Goal: Transaction & Acquisition: Book appointment/travel/reservation

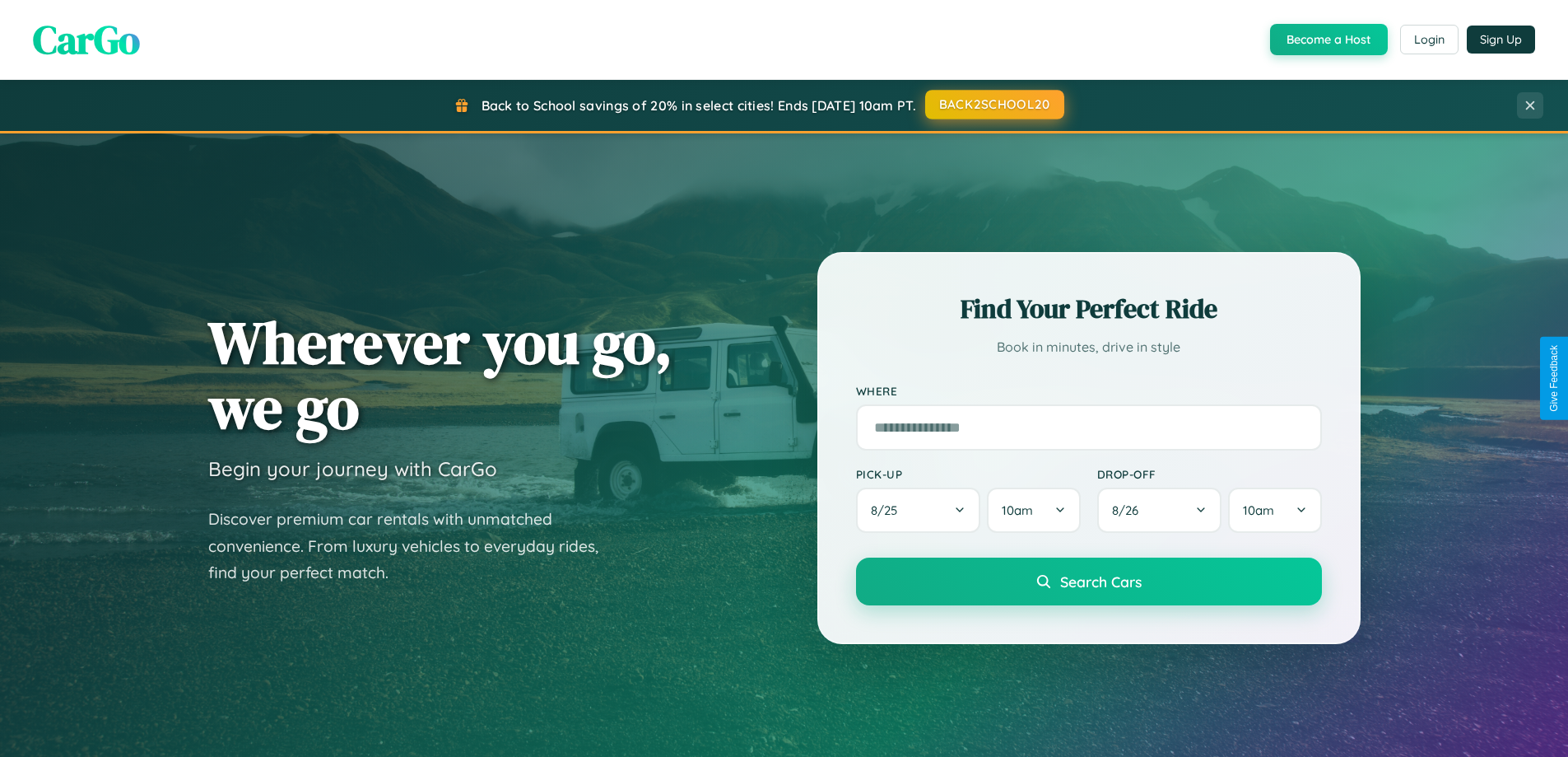
click at [994, 104] on button "BACK2SCHOOL20" at bounding box center [995, 104] width 140 height 30
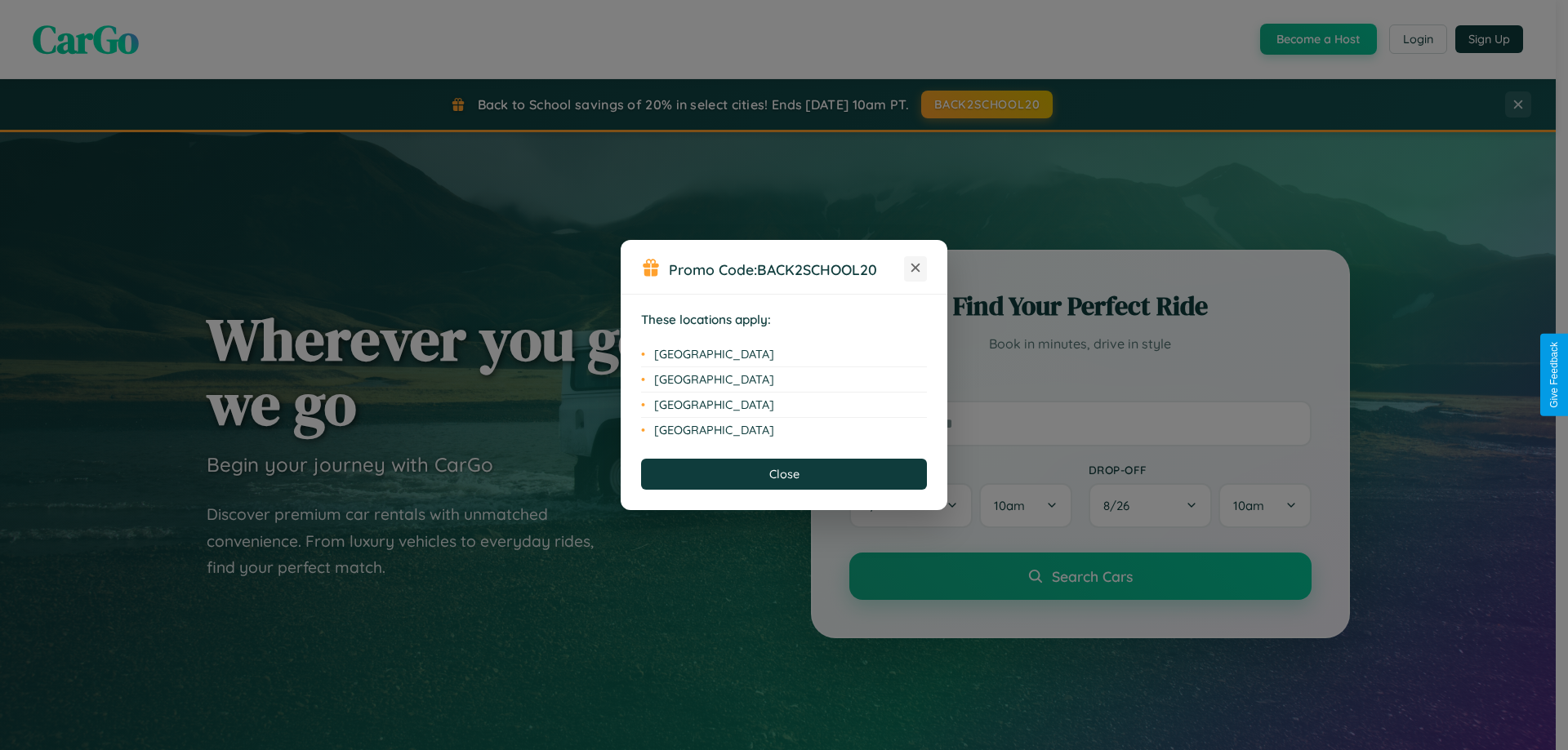
click at [916, 268] on icon at bounding box center [916, 268] width 9 height 9
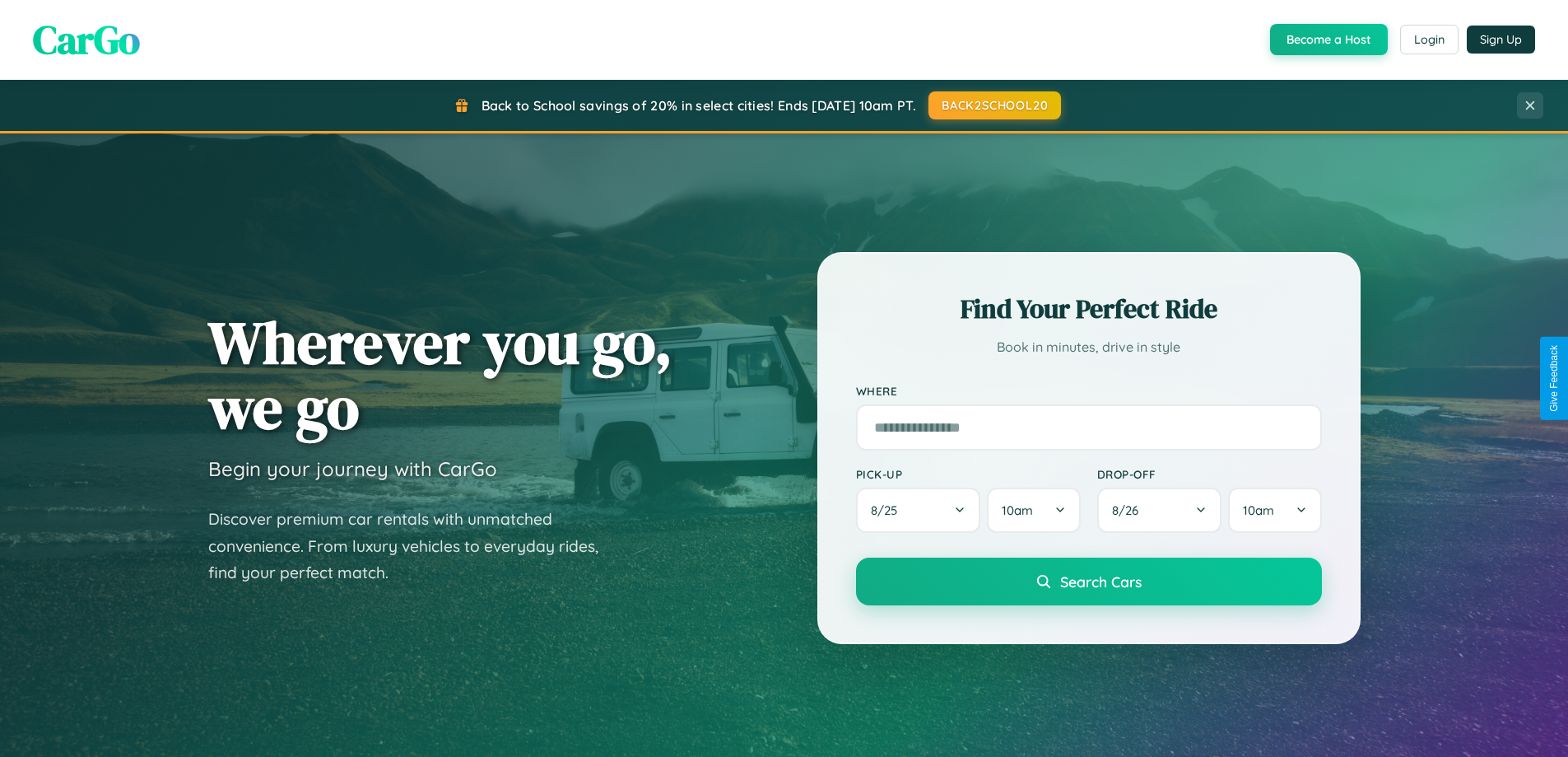
scroll to position [48, 0]
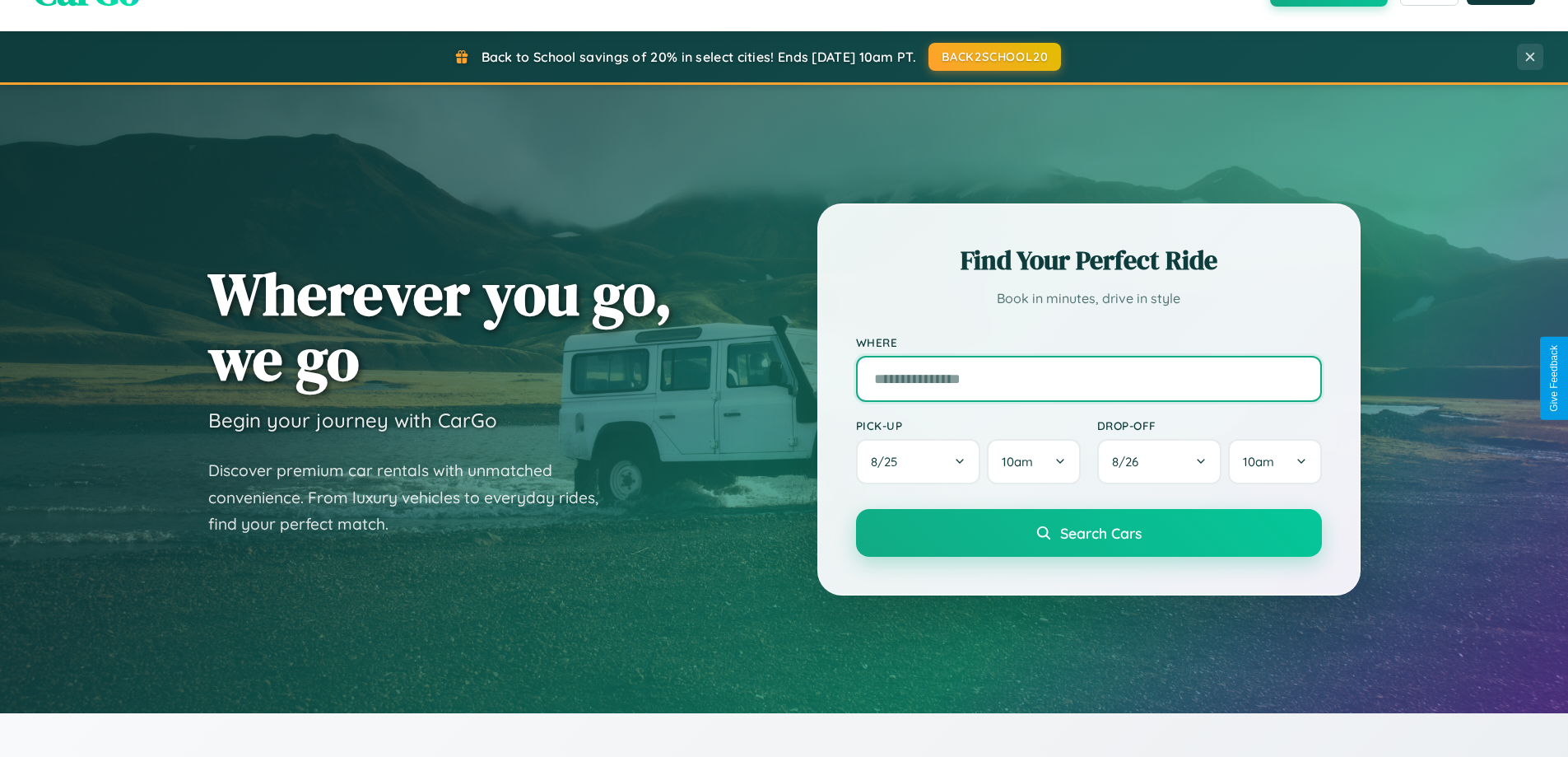
click at [1089, 378] on input "text" at bounding box center [1089, 379] width 466 height 47
type input "**********"
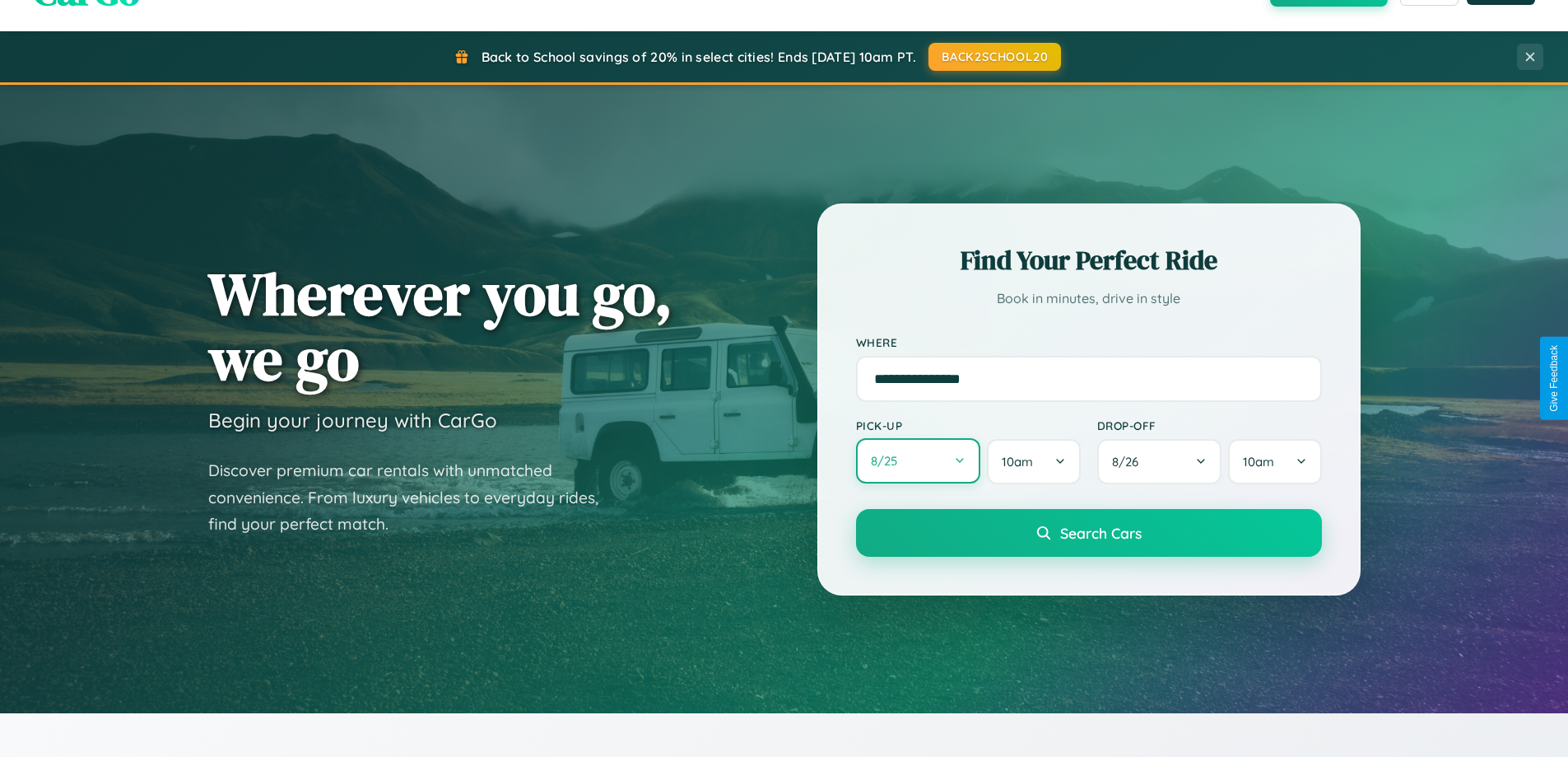
click at [918, 461] on button "8 / 25" at bounding box center [918, 461] width 125 height 46
select select "*"
select select "****"
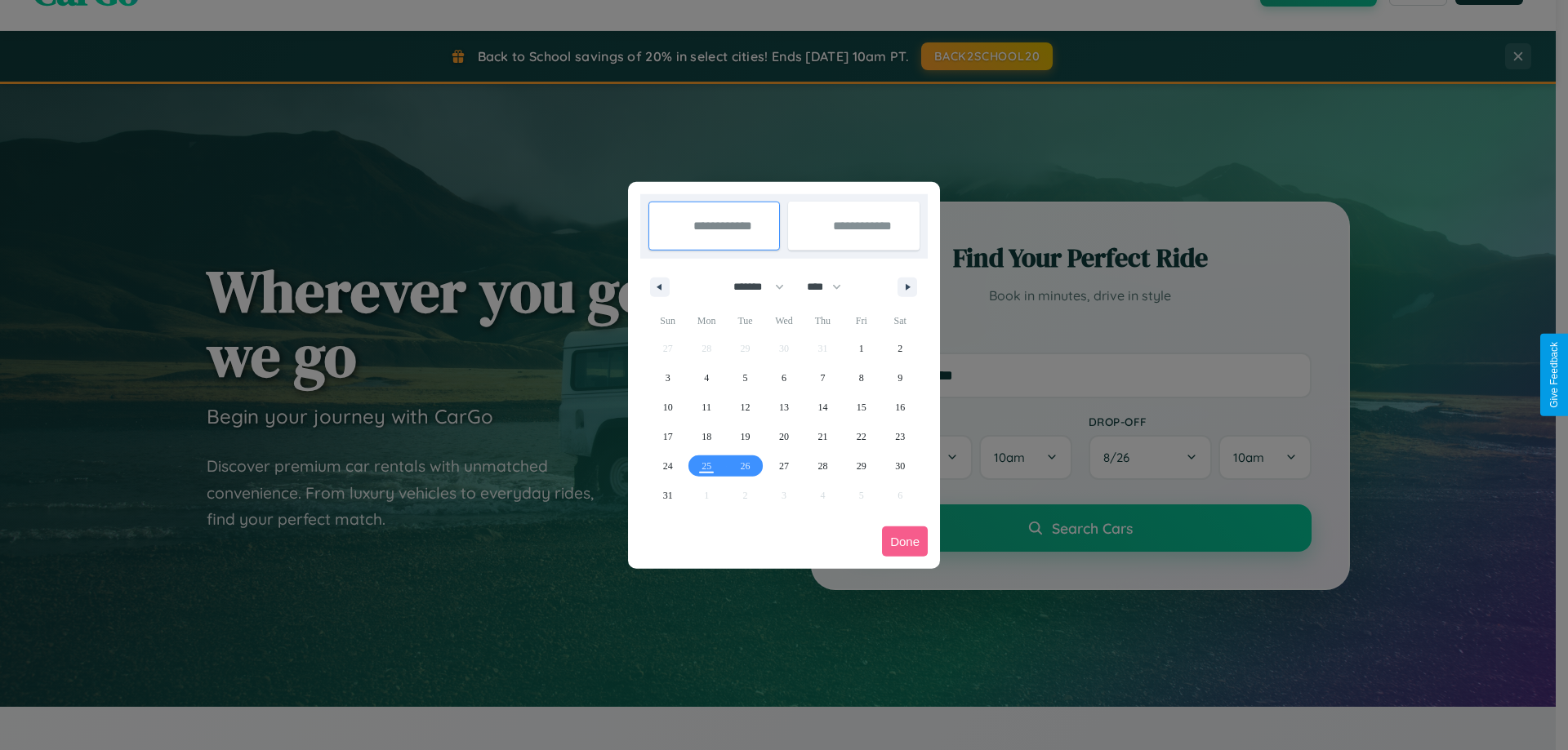
drag, startPoint x: 751, startPoint y: 287, endPoint x: 784, endPoint y: 327, distance: 51.9
click at [751, 287] on select "******* ******** ***** ***** *** **** **** ****** ********* ******* ******** **…" at bounding box center [755, 286] width 69 height 27
select select "*"
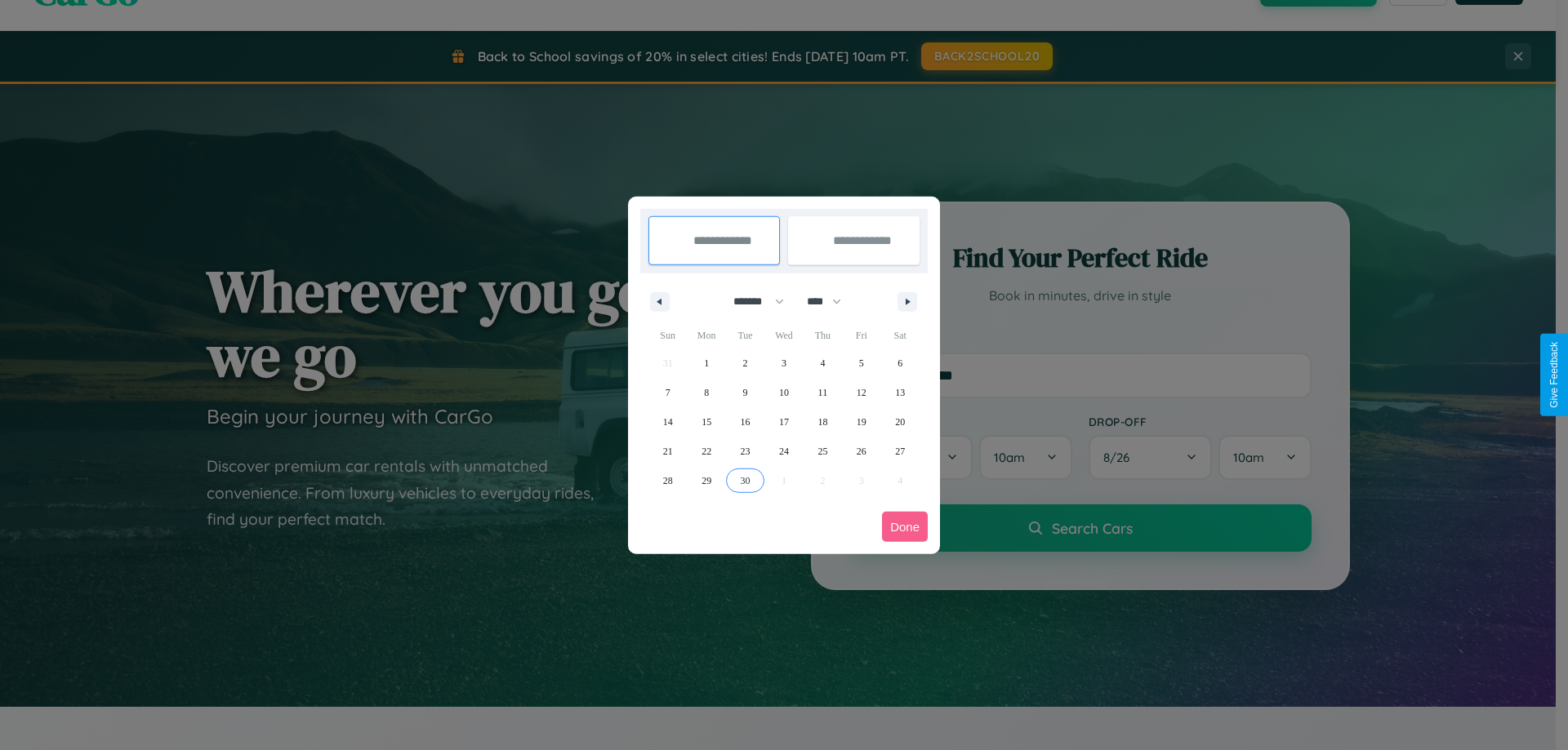
click at [745, 480] on span "30" at bounding box center [745, 481] width 10 height 30
type input "**********"
click at [907, 301] on icon "button" at bounding box center [910, 302] width 8 height 6
select select "*"
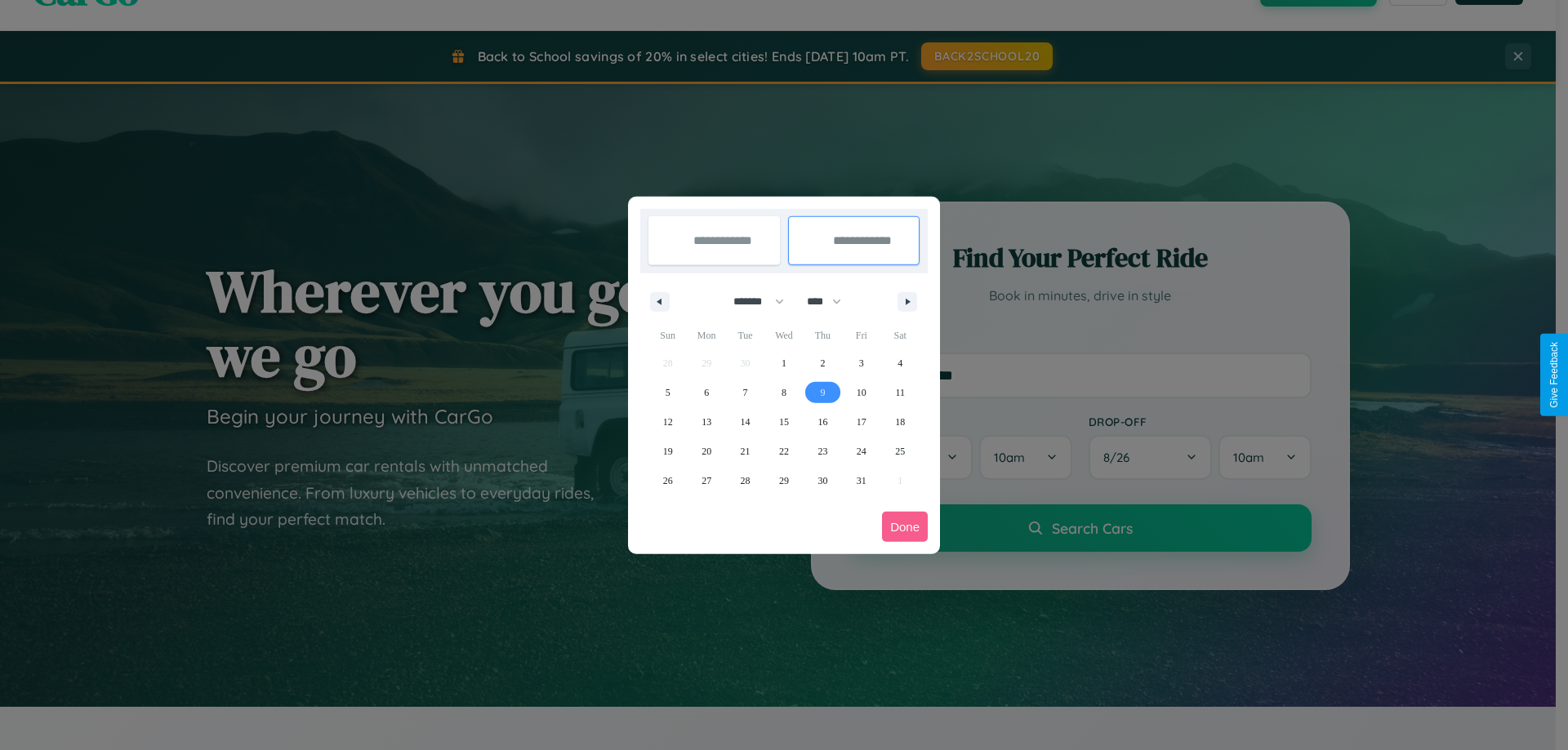
click at [822, 392] on span "9" at bounding box center [821, 393] width 5 height 30
type input "**********"
select select "*"
click at [904, 527] on button "Done" at bounding box center [904, 527] width 46 height 30
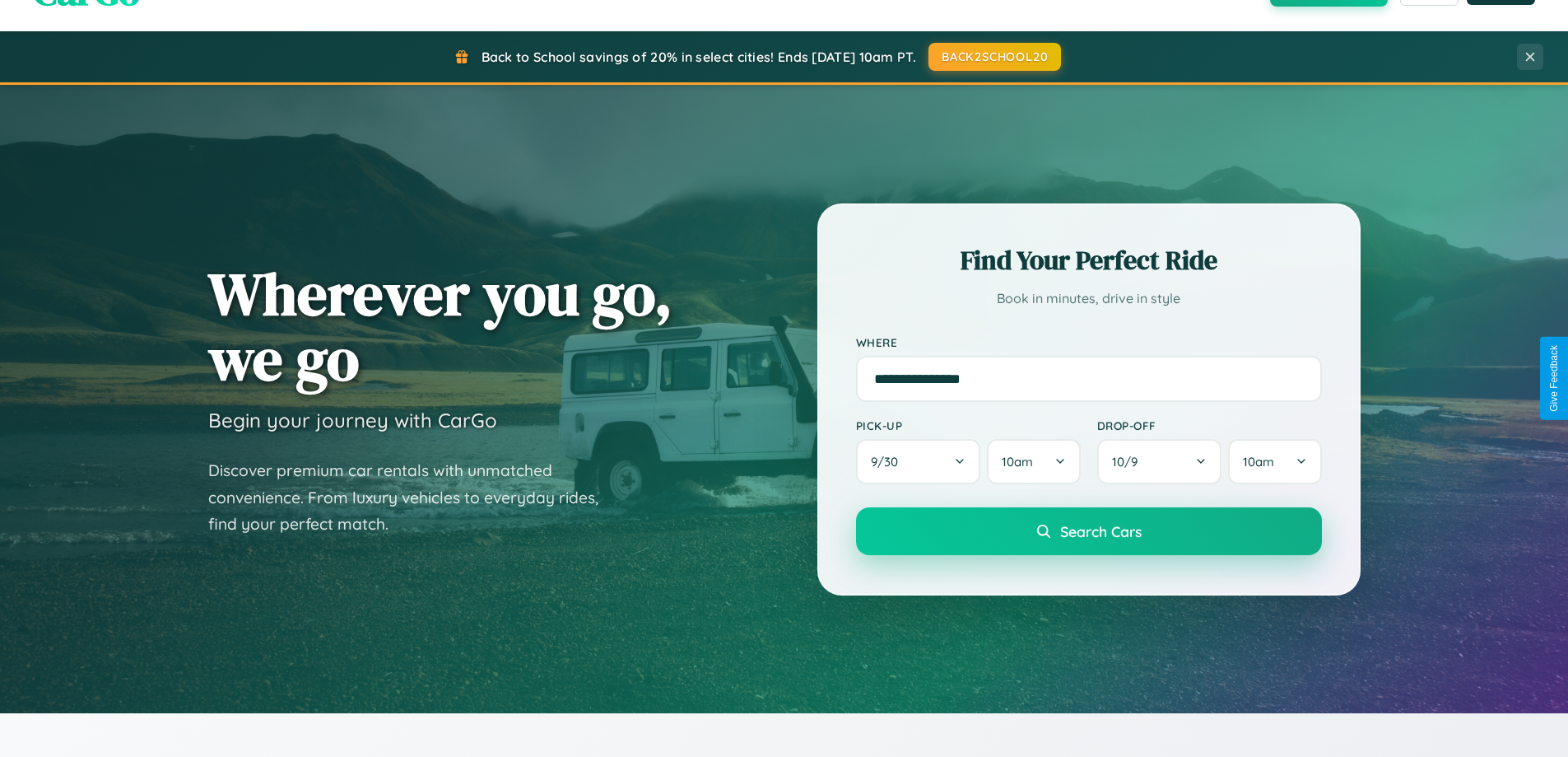
click at [1089, 532] on span "Search Cars" at bounding box center [1101, 531] width 82 height 18
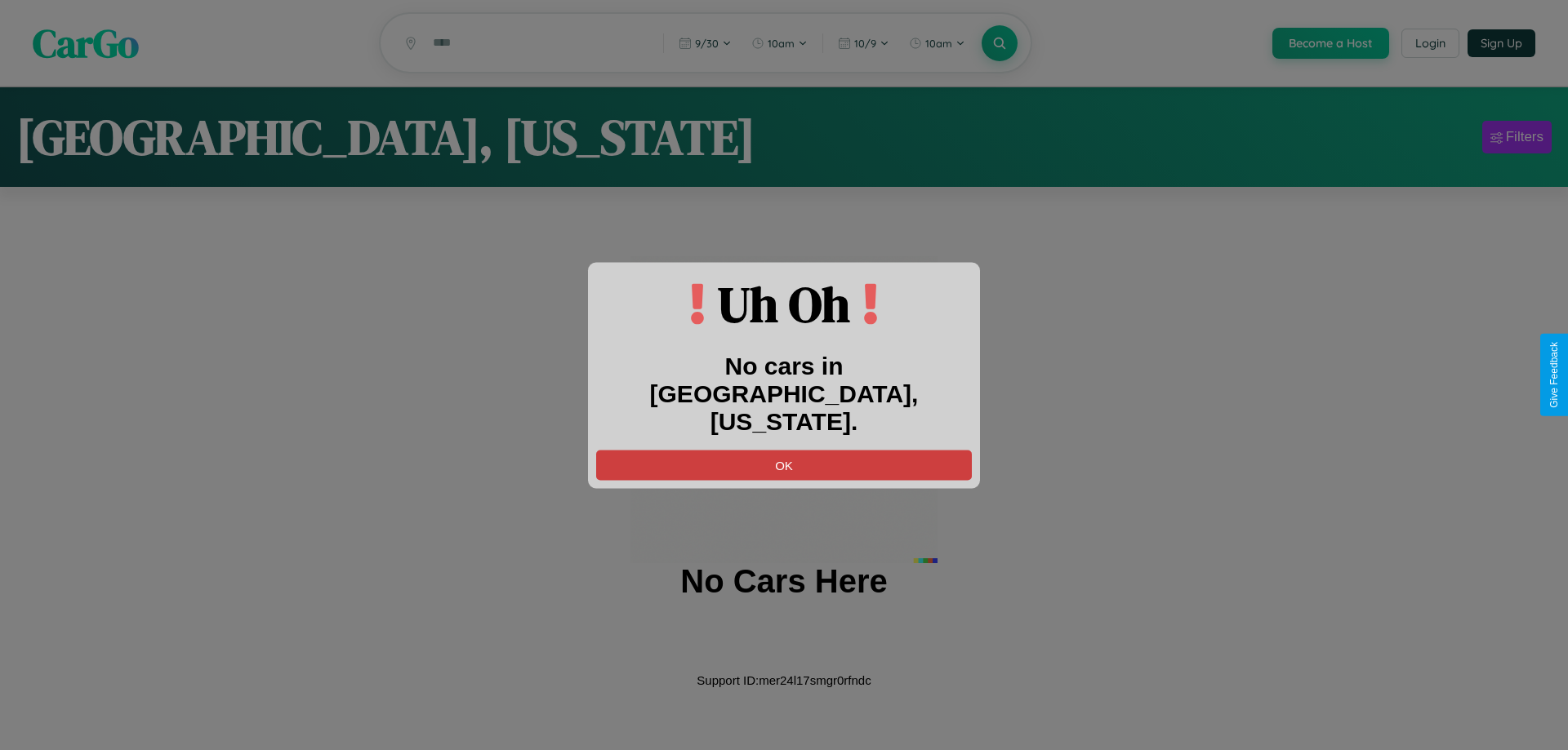
click at [784, 449] on button "OK" at bounding box center [784, 464] width 376 height 30
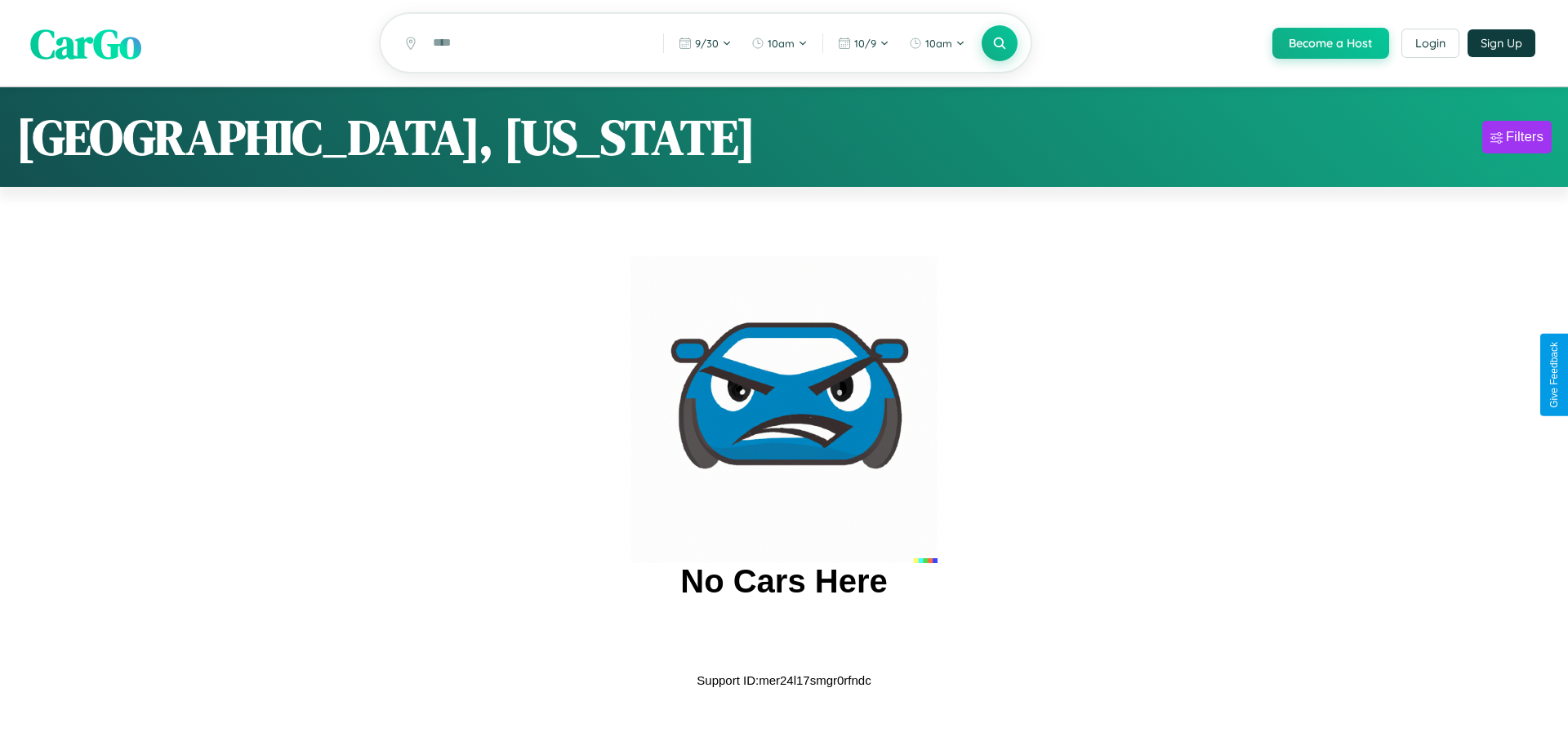
click at [86, 43] on span "CarGo" at bounding box center [86, 42] width 111 height 56
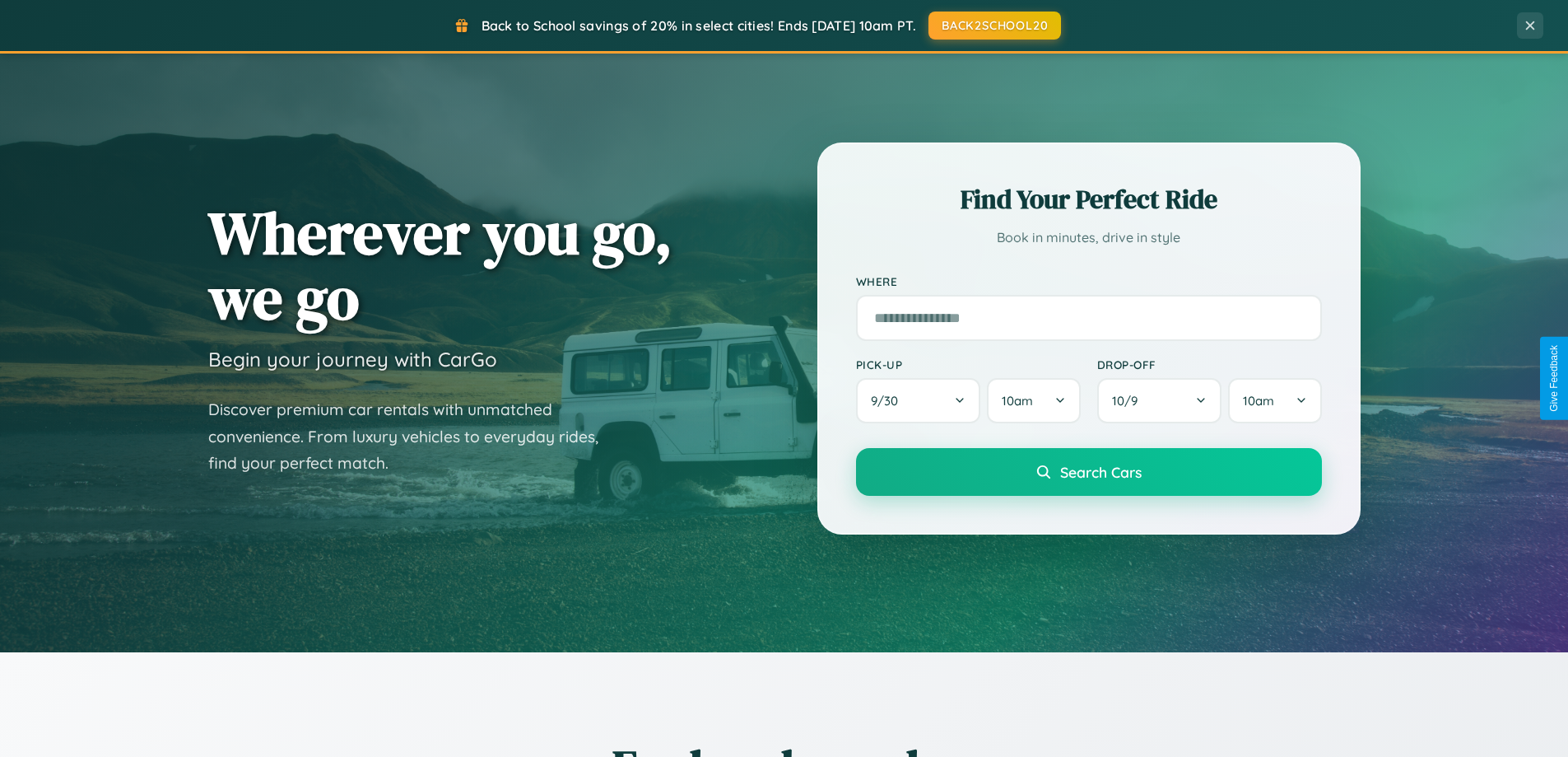
scroll to position [710, 0]
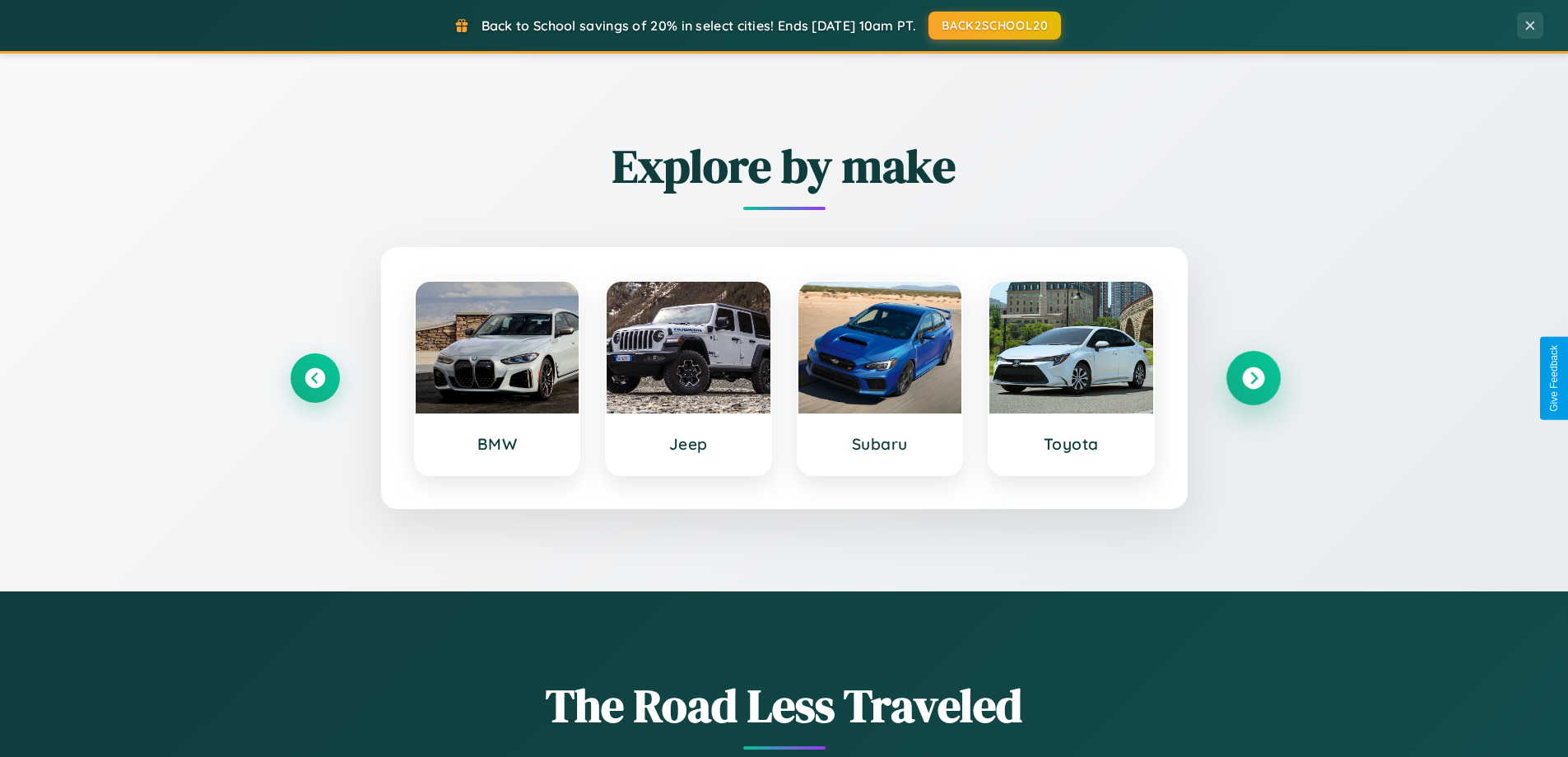
click at [1253, 378] on icon at bounding box center [1253, 379] width 22 height 22
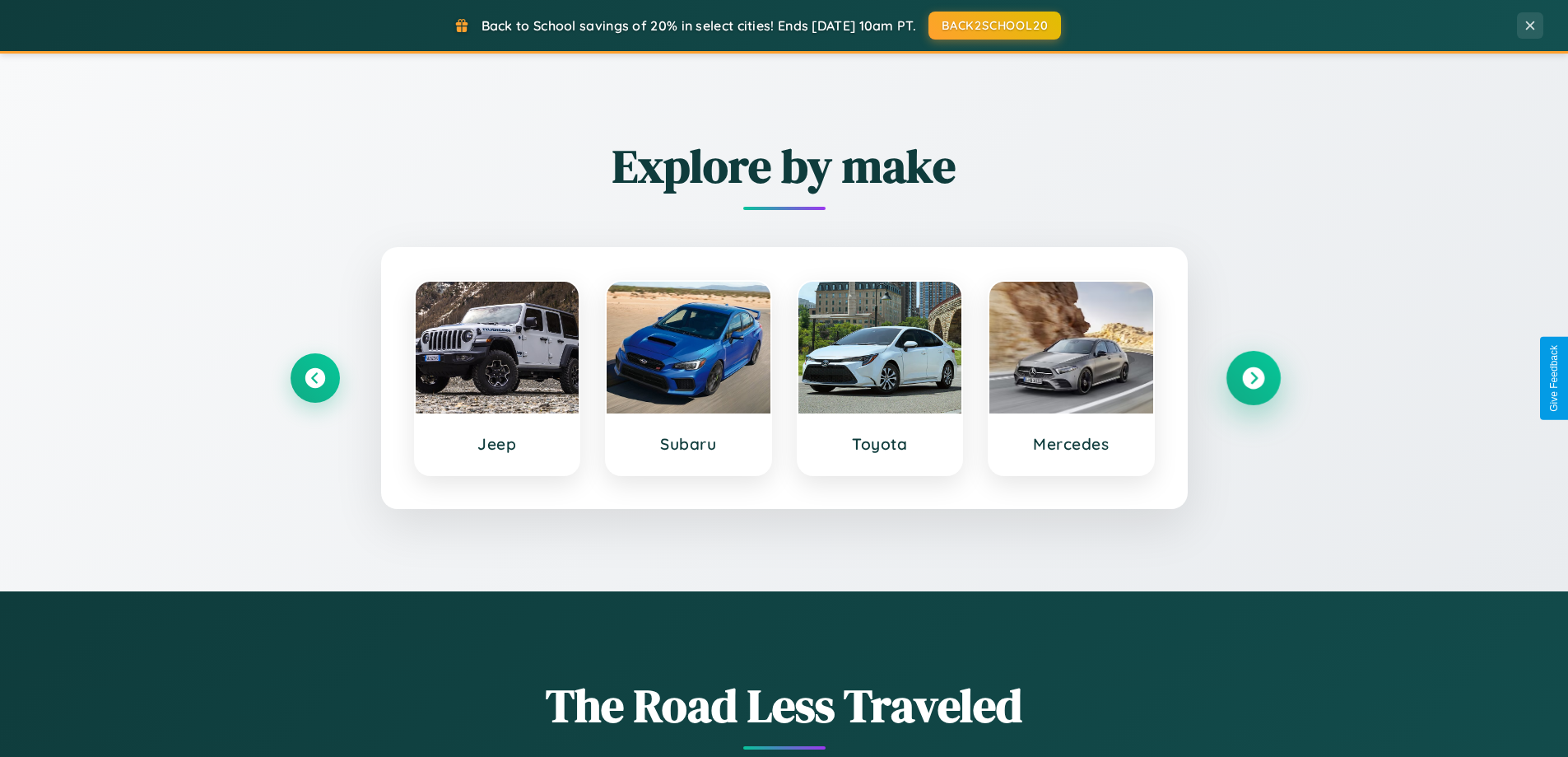
click at [1253, 378] on icon at bounding box center [1253, 379] width 22 height 22
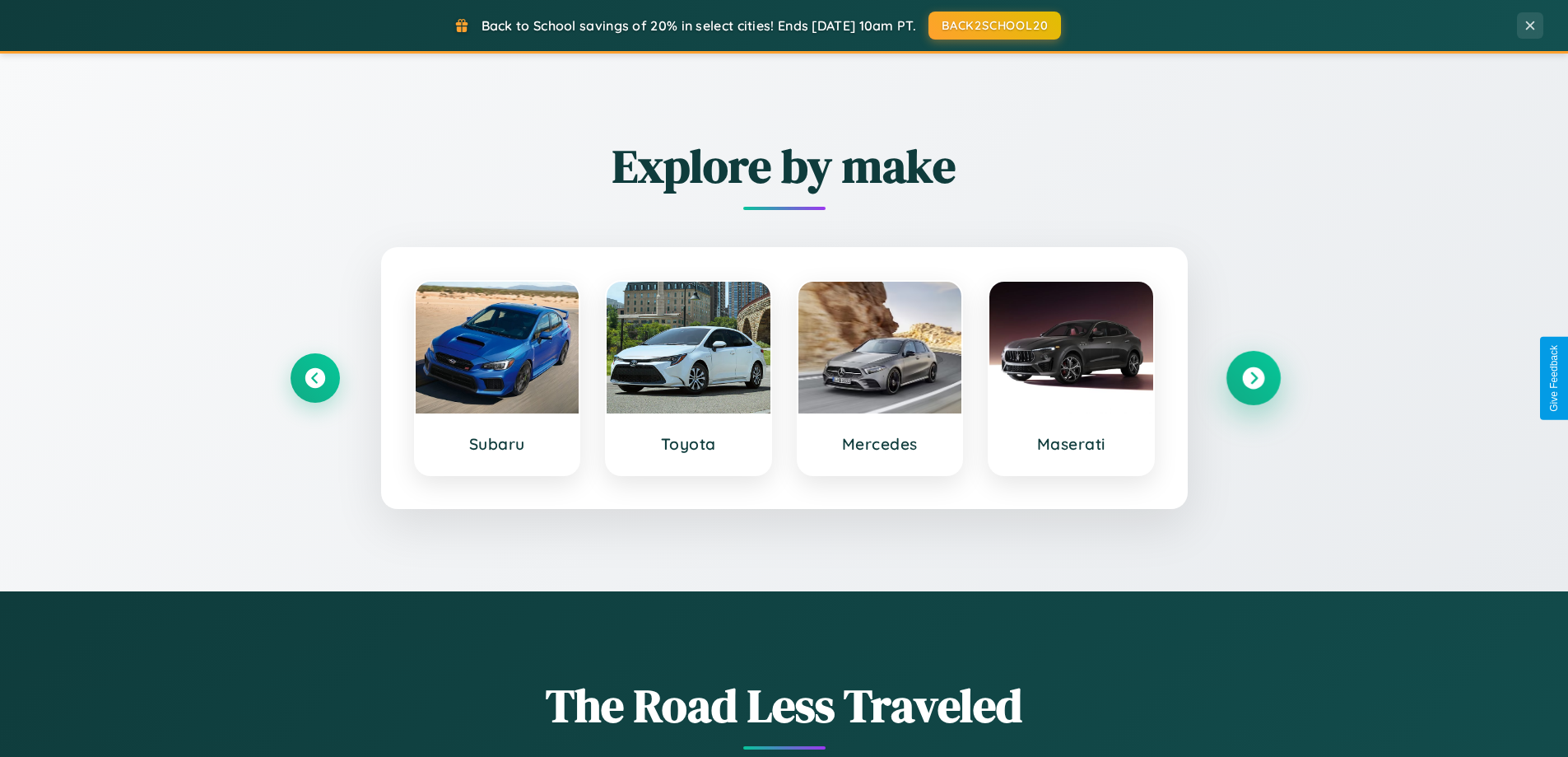
click at [1253, 378] on icon at bounding box center [1253, 379] width 22 height 22
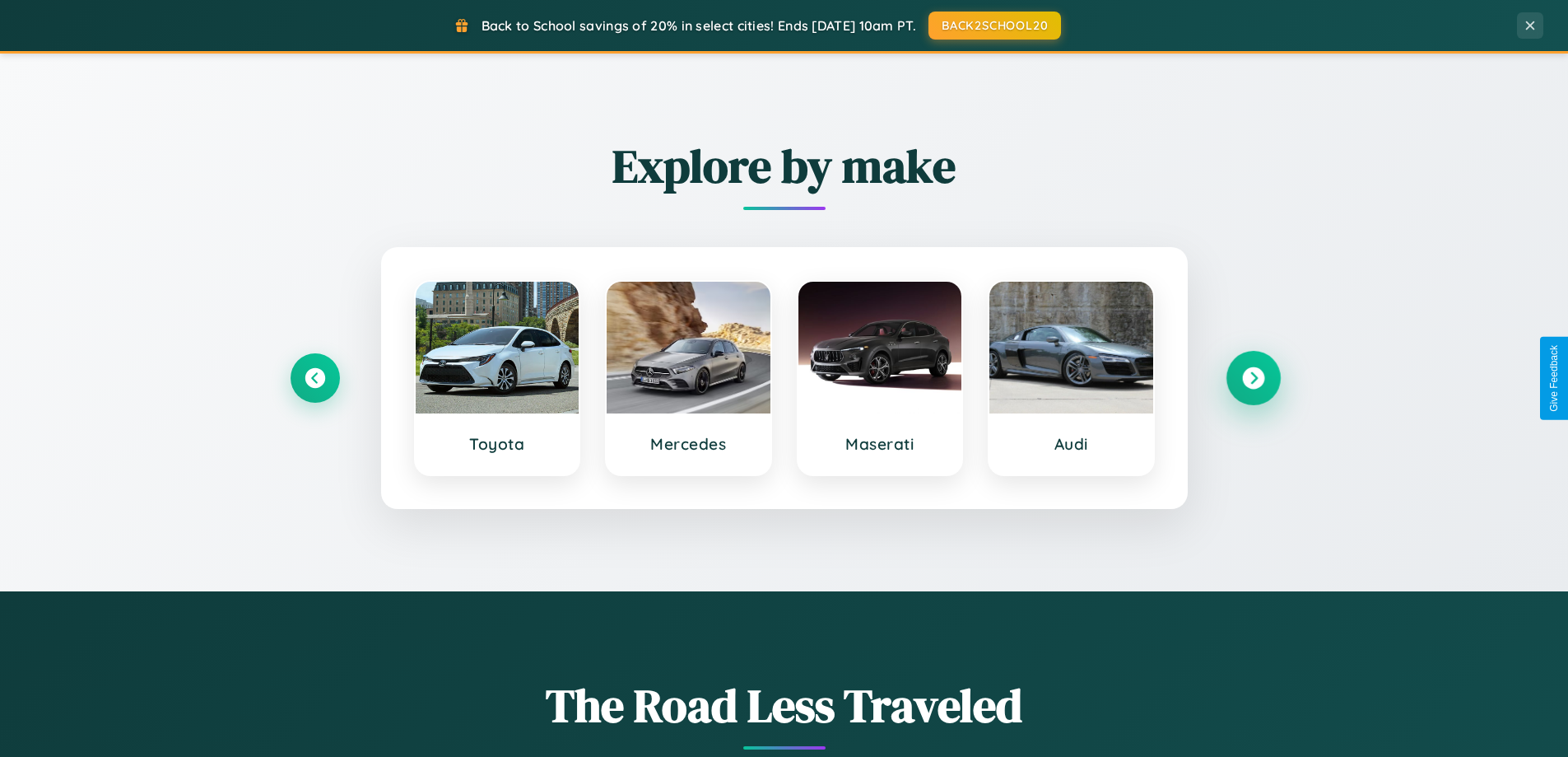
click at [1253, 378] on icon at bounding box center [1253, 379] width 22 height 22
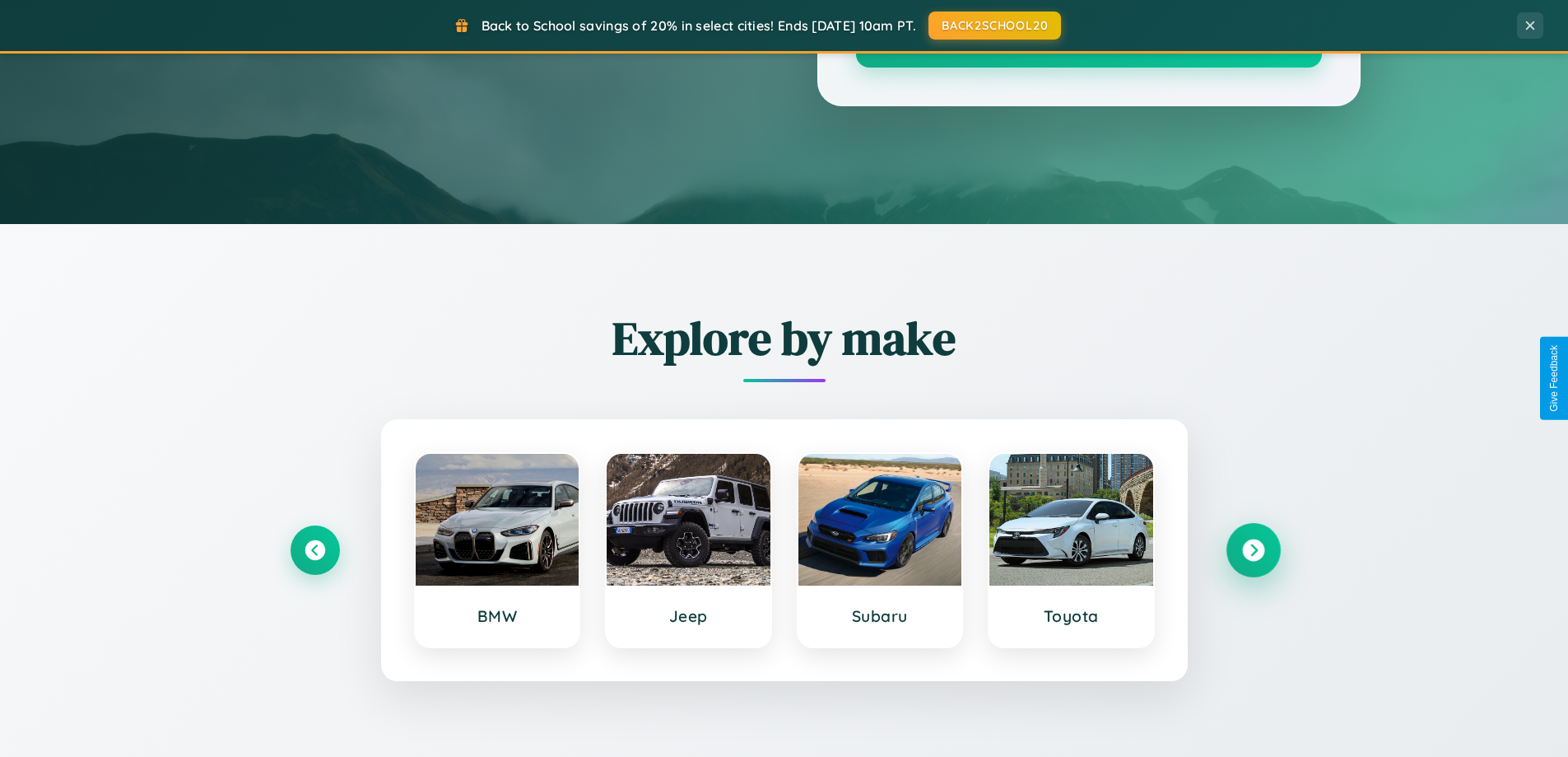
scroll to position [0, 0]
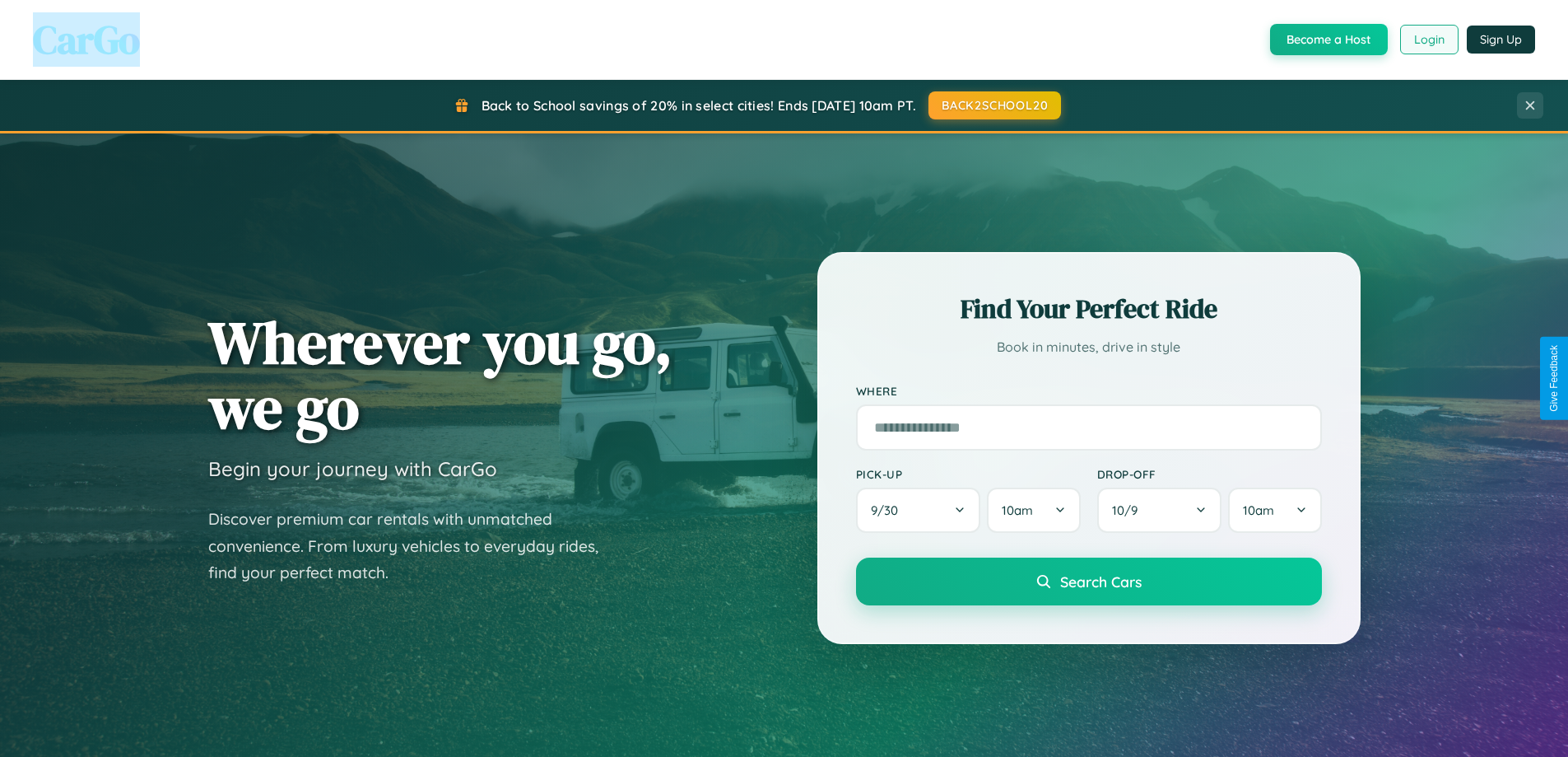
click at [1428, 39] on button "Login" at bounding box center [1429, 40] width 59 height 30
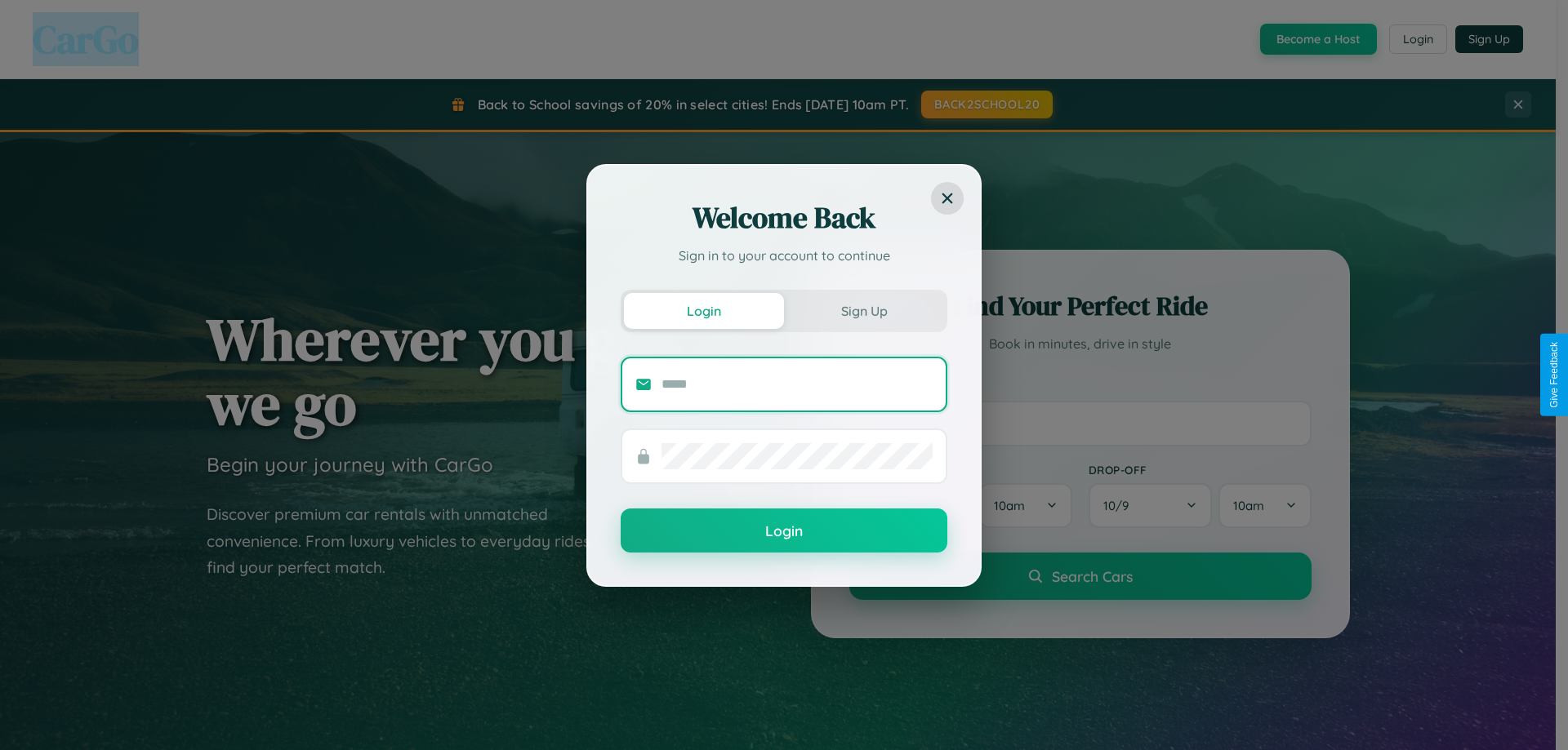
click at [796, 384] on input "text" at bounding box center [797, 385] width 271 height 26
type input "**********"
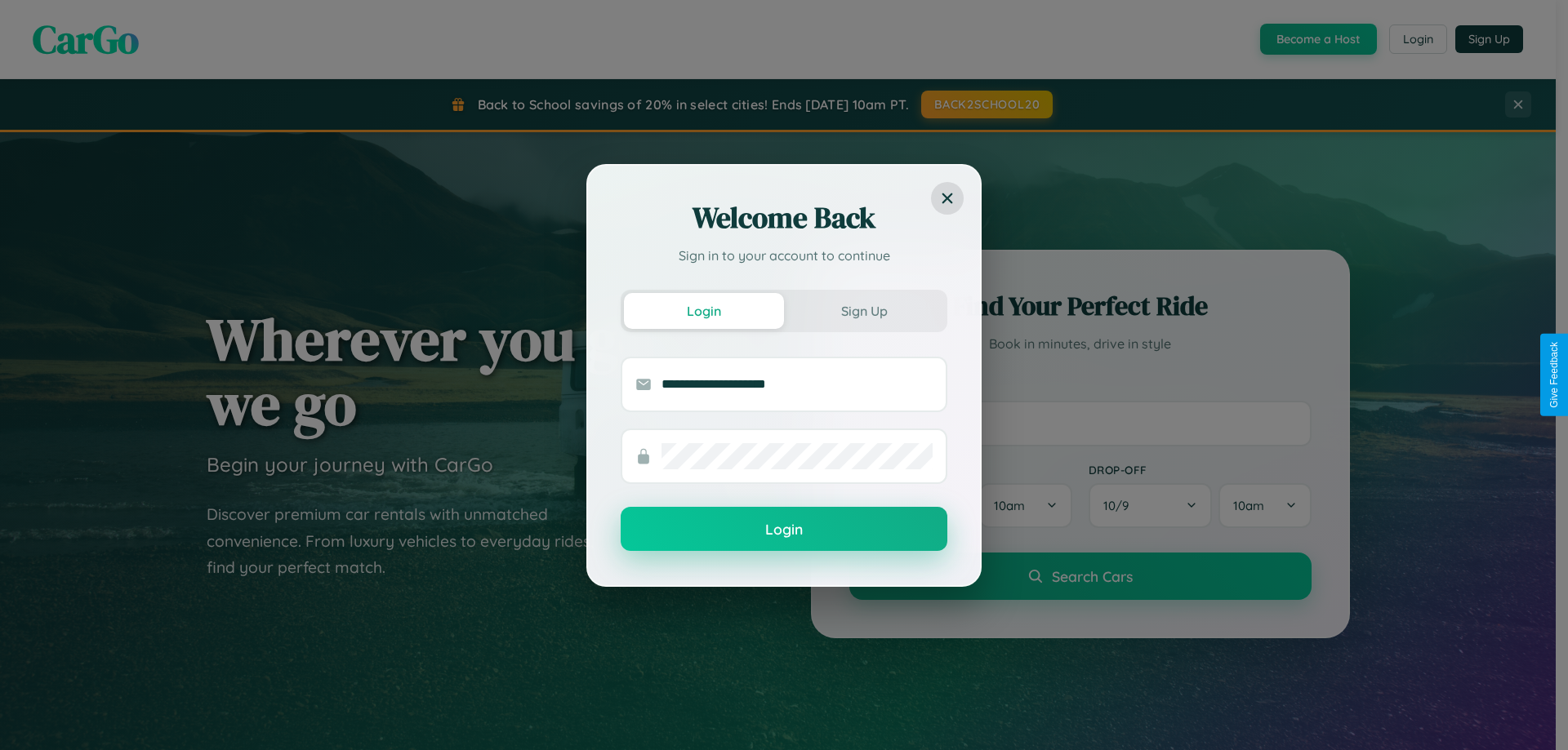
click at [784, 530] on button "Login" at bounding box center [784, 529] width 327 height 44
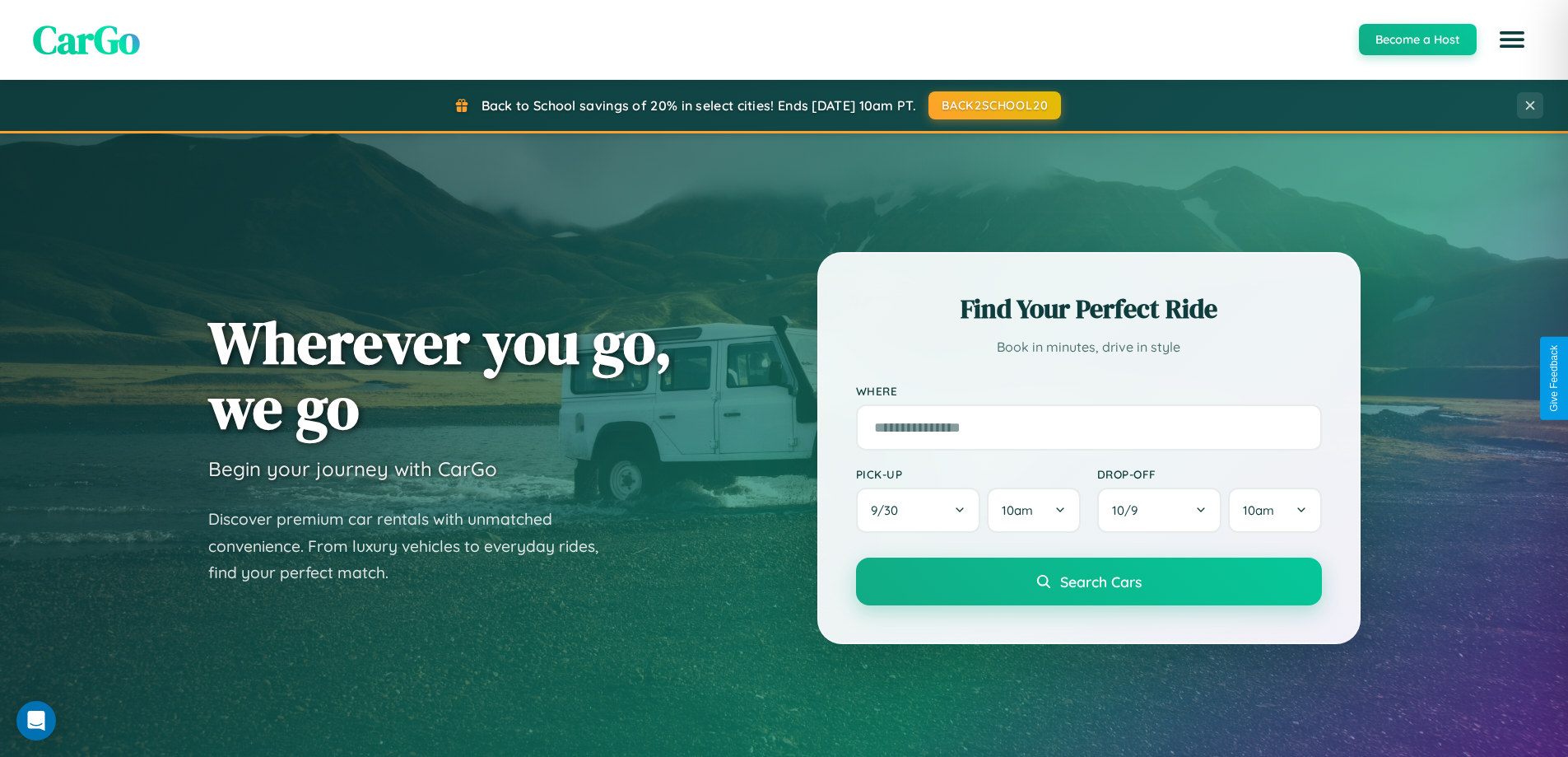
scroll to position [48, 0]
